Goal: Task Accomplishment & Management: Manage account settings

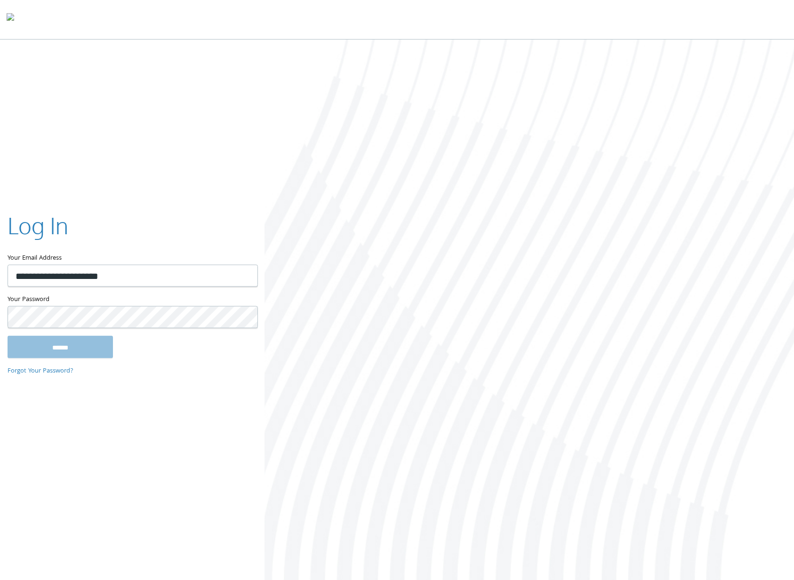
type input "**********"
click at [8, 336] on input "******" at bounding box center [60, 347] width 105 height 23
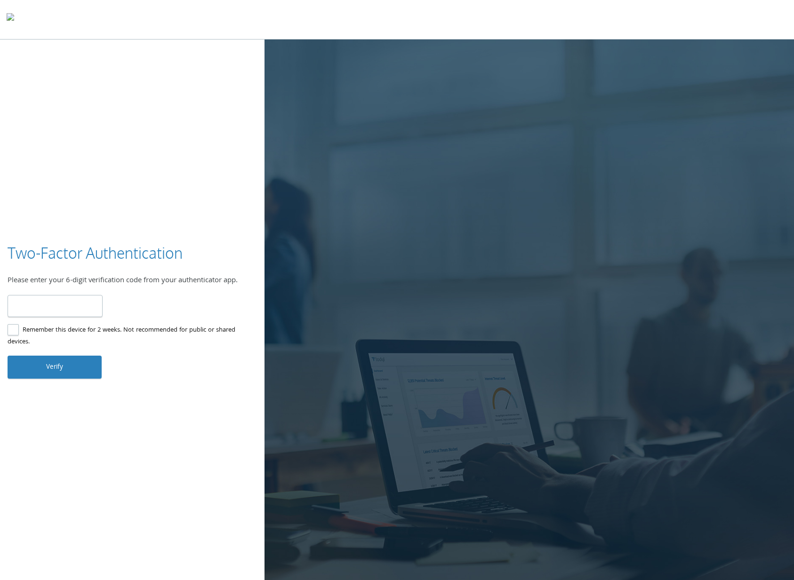
paste input "******"
type input "******"
